Goal: Task Accomplishment & Management: Use online tool/utility

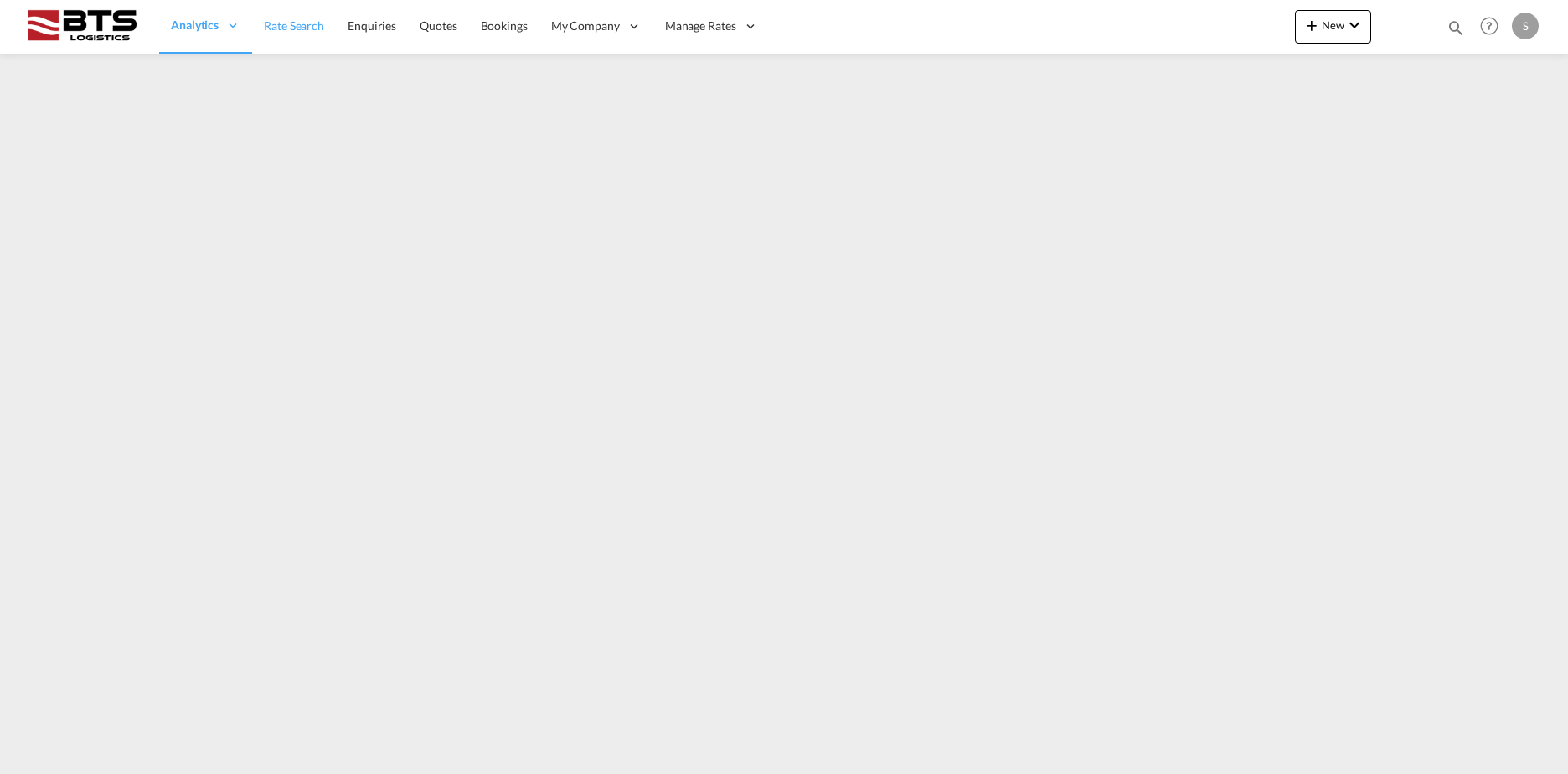
click at [295, 24] on span "Rate Search" at bounding box center [294, 26] width 61 height 14
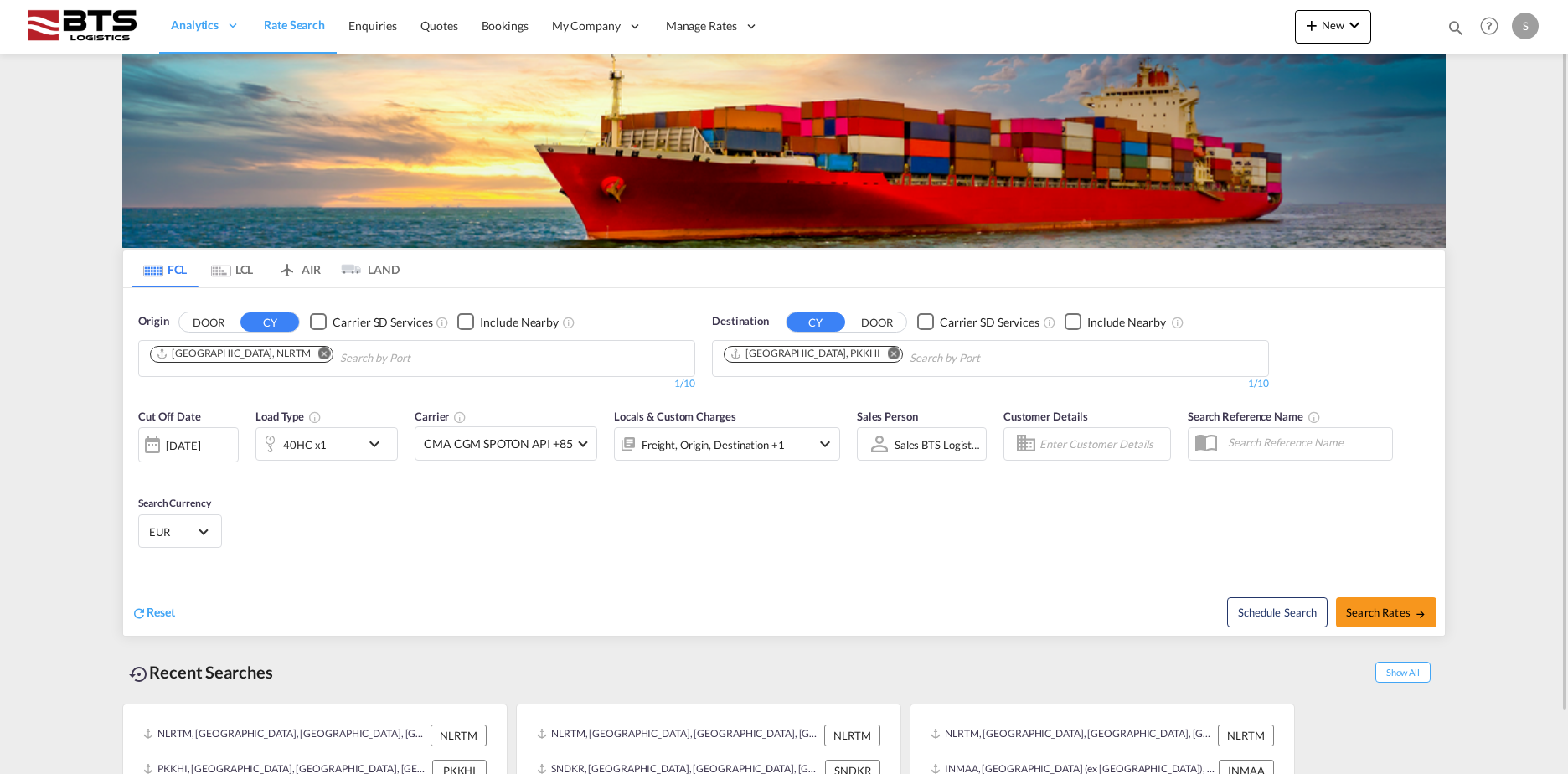
click at [1522, 24] on div "S" at bounding box center [1525, 26] width 27 height 27
click at [1349, 26] on md-backdrop at bounding box center [784, 387] width 1568 height 774
click at [1349, 26] on md-icon "icon-chevron-down" at bounding box center [1354, 25] width 20 height 20
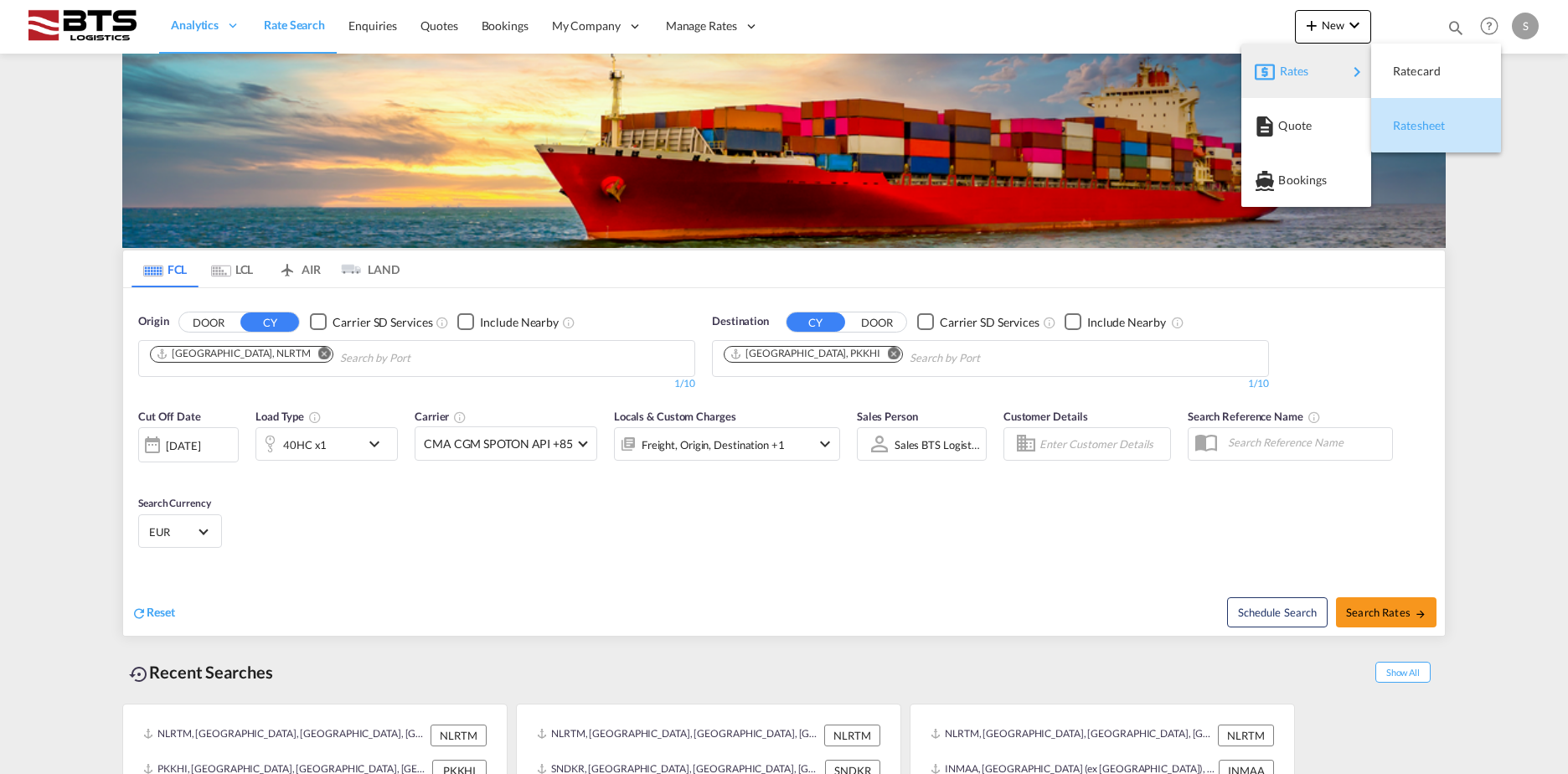
click at [1412, 127] on span "Ratesheet" at bounding box center [1402, 126] width 19 height 34
